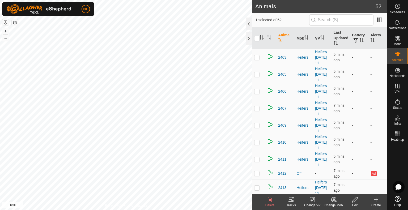
click at [382, 193] on td "-" at bounding box center [377, 187] width 19 height 17
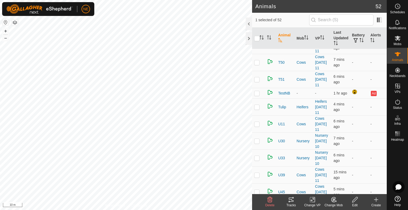
scroll to position [708, 0]
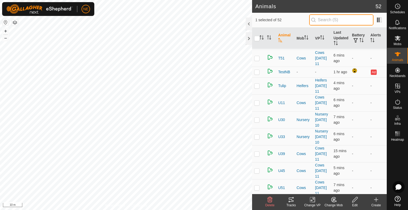
click at [321, 21] on input "text" at bounding box center [341, 19] width 64 height 11
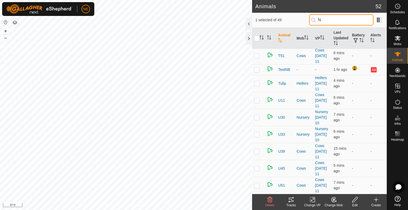
scroll to position [0, 0]
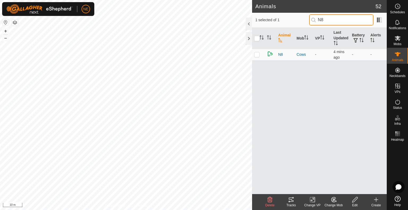
type input "N8"
click at [332, 207] on div "Change Mob" at bounding box center [333, 205] width 21 height 5
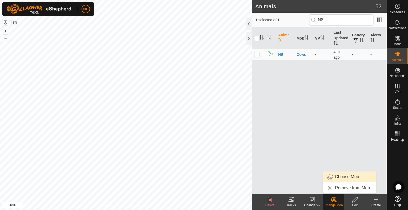
click at [342, 178] on link "Choose Mob..." at bounding box center [349, 177] width 53 height 11
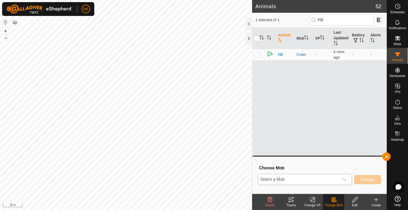
click at [344, 180] on icon "dropdown trigger" at bounding box center [344, 179] width 4 height 2
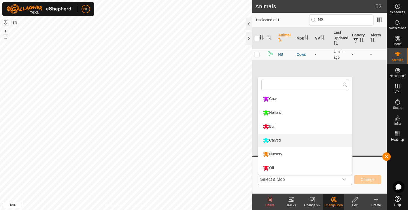
click at [287, 140] on li "Calved" at bounding box center [305, 140] width 94 height 13
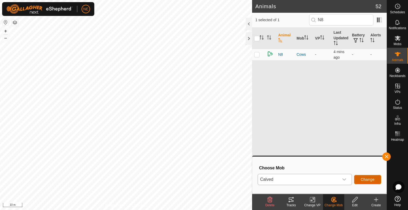
click at [361, 176] on button "Change" at bounding box center [367, 179] width 27 height 9
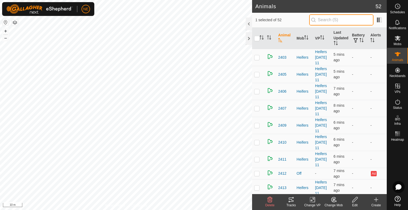
click at [327, 21] on input "text" at bounding box center [341, 19] width 64 height 11
type input "n8"
checkbox input "true"
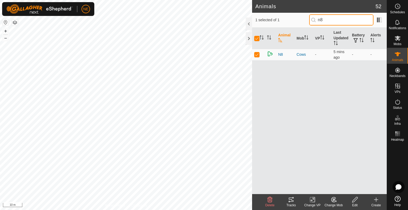
type input "n8"
click at [328, 206] on div "Change Mob" at bounding box center [333, 205] width 21 height 5
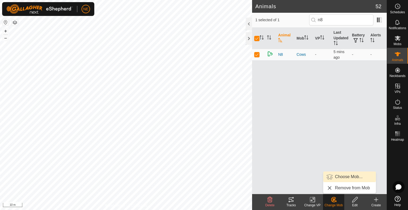
click at [334, 179] on link "Choose Mob..." at bounding box center [349, 177] width 53 height 11
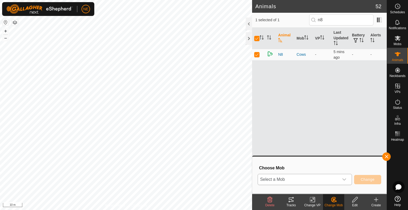
click at [344, 180] on icon "dropdown trigger" at bounding box center [344, 179] width 4 height 4
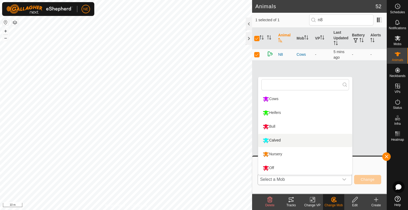
click at [308, 143] on li "Calved" at bounding box center [305, 140] width 94 height 13
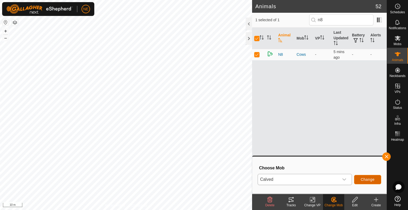
click at [361, 182] on button "Change" at bounding box center [367, 179] width 27 height 9
checkbox input "false"
